Goal: Task Accomplishment & Management: Complete application form

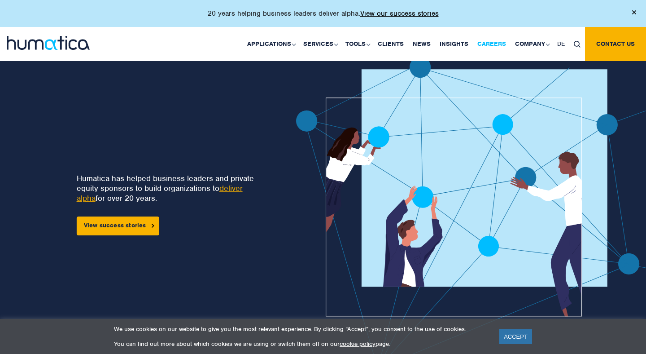
click at [492, 39] on link "Careers" at bounding box center [492, 44] width 38 height 34
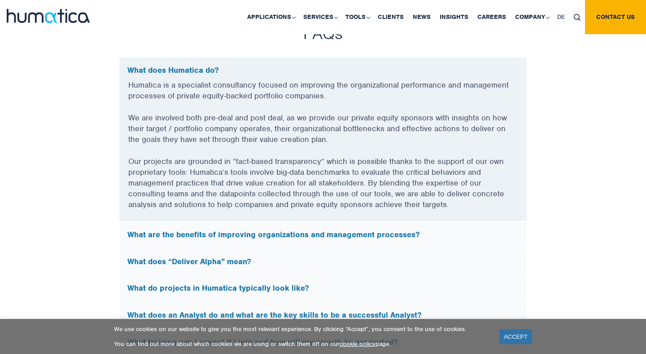
scroll to position [2544, 0]
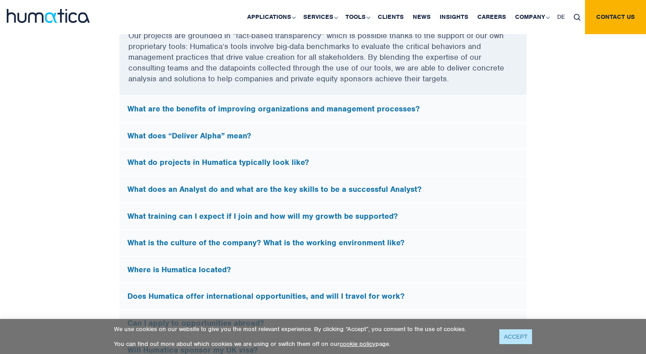
click at [527, 337] on link "ACCEPT" at bounding box center [516, 336] width 33 height 15
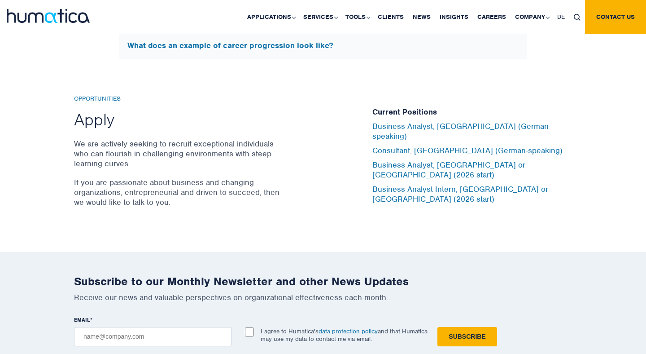
scroll to position [2937, 0]
click at [241, 147] on p "We are actively seeking to recruit exceptional individuals who can flourish in …" at bounding box center [178, 154] width 209 height 30
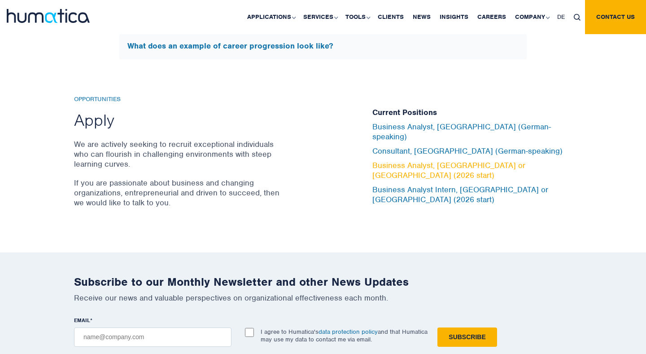
click at [390, 167] on link "Business Analyst, London or Munich (2026 start)" at bounding box center [449, 170] width 153 height 20
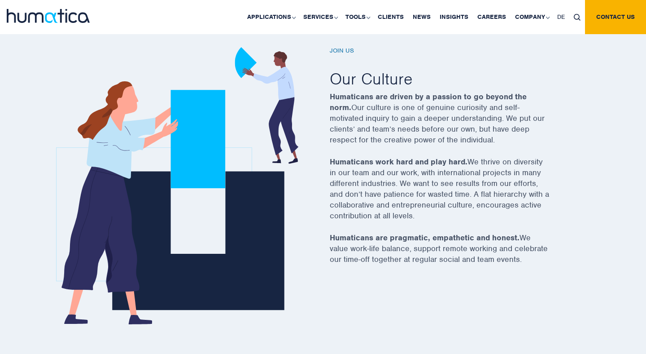
scroll to position [0, 0]
